Goal: Task Accomplishment & Management: Use online tool/utility

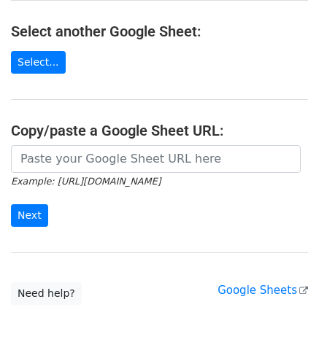
scroll to position [172, 0]
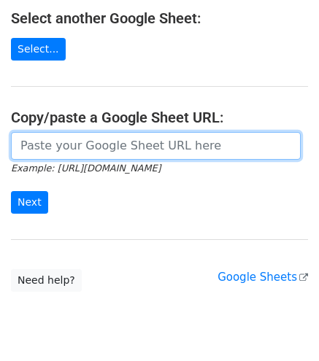
click at [123, 149] on input "url" at bounding box center [155, 146] width 289 height 28
paste input "[URL][DOMAIN_NAME]"
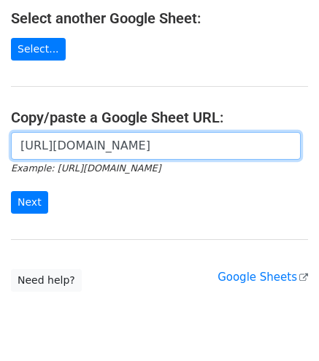
scroll to position [0, 316]
type input "https://docs.google.com/spreadsheets/d/1uQvir3vgDKcI_c-vr8g6ndcGLyR4koZdyWYYpDK…"
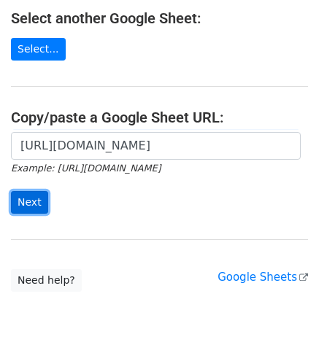
scroll to position [0, 0]
click at [34, 191] on input "Next" at bounding box center [29, 202] width 37 height 23
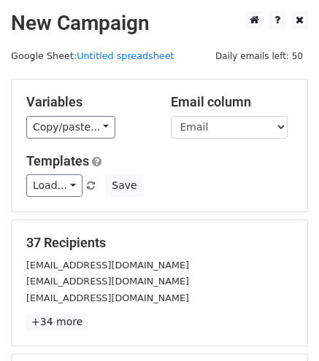
click at [92, 139] on div "Variables Copy/paste... {{Nama}} {{Email}} Email column Nama Email Templates Lo…" at bounding box center [159, 145] width 295 height 132
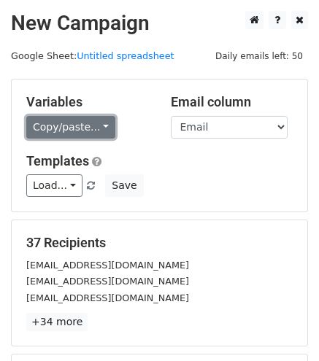
click at [75, 127] on link "Copy/paste..." at bounding box center [70, 127] width 89 height 23
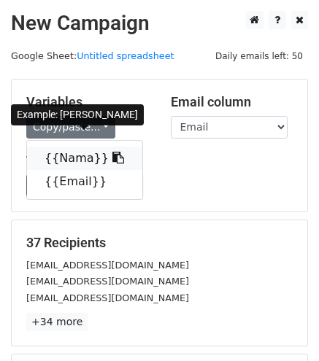
click at [86, 152] on link "{{Nama}}" at bounding box center [84, 158] width 115 height 23
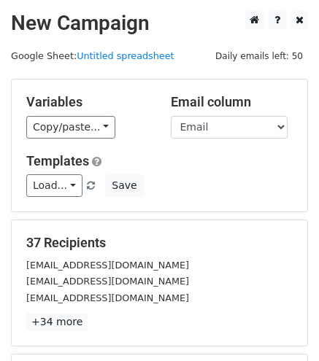
scroll to position [203, 0]
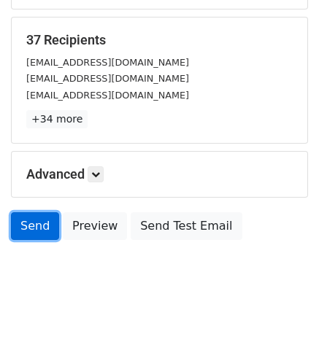
click at [25, 225] on link "Send" at bounding box center [35, 226] width 48 height 28
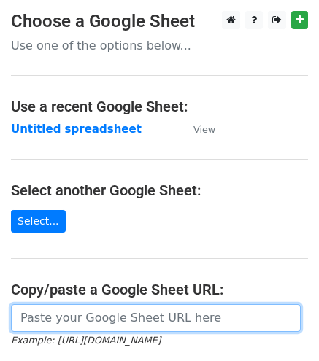
click at [159, 324] on input "url" at bounding box center [155, 318] width 289 height 28
paste input "https://docs.google.com/spreadsheets/d/1uQvir3vgDKcI_c-vr8g6ndcGLyR4koZdyWYYpDK…"
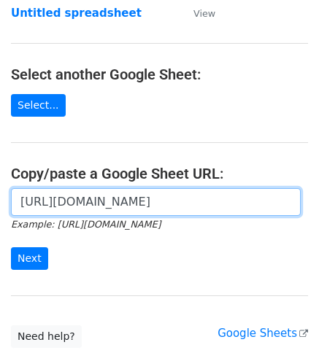
scroll to position [144, 0]
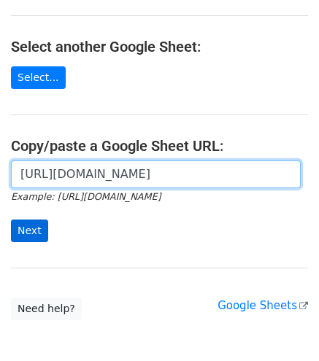
type input "https://docs.google.com/spreadsheets/d/1uQvir3vgDKcI_c-vr8g6ndcGLyR4koZdyWYYpDK…"
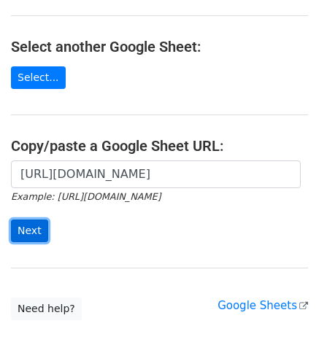
scroll to position [0, 0]
click at [29, 225] on input "Next" at bounding box center [29, 230] width 37 height 23
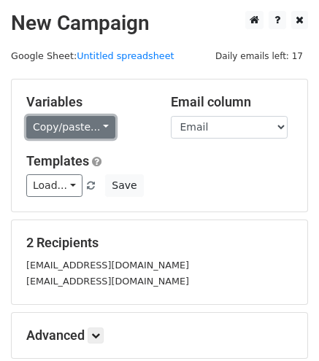
click at [55, 121] on link "Copy/paste..." at bounding box center [70, 127] width 89 height 23
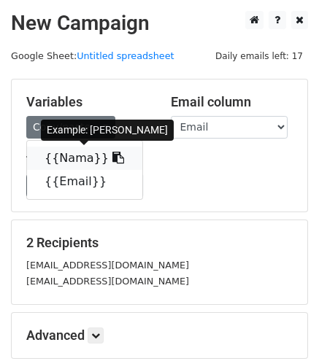
click at [76, 155] on link "{{Nama}}" at bounding box center [84, 158] width 115 height 23
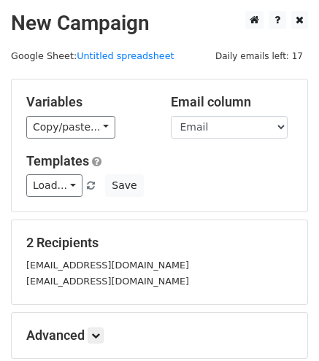
scroll to position [160, 0]
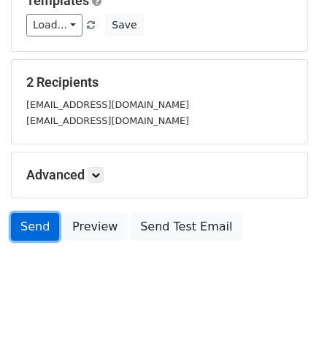
click at [45, 222] on link "Send" at bounding box center [35, 227] width 48 height 28
